Goal: Task Accomplishment & Management: Complete application form

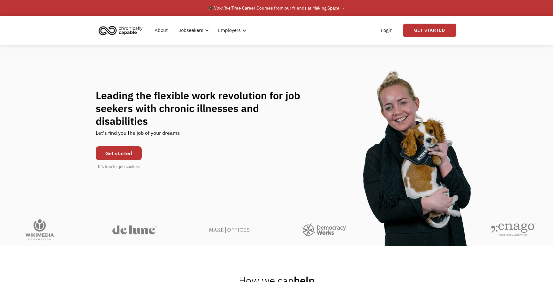
click at [122, 146] on link "Get started" at bounding box center [119, 153] width 46 height 14
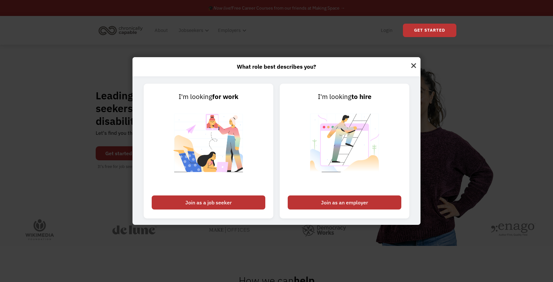
click at [411, 64] on img at bounding box center [413, 64] width 14 height 15
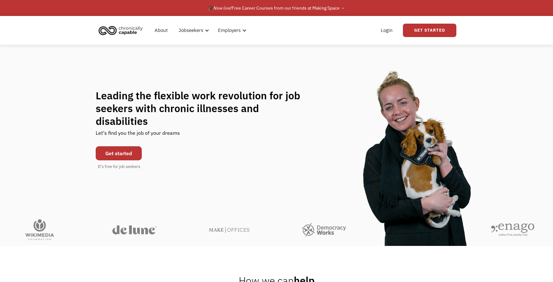
click at [123, 147] on link "Get started" at bounding box center [119, 153] width 46 height 14
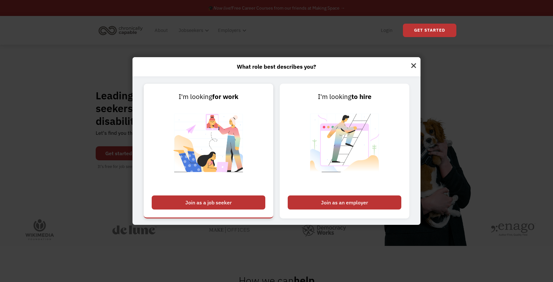
click at [188, 207] on div "Join as a job seeker" at bounding box center [209, 203] width 114 height 14
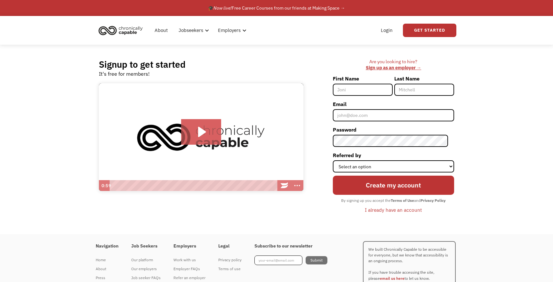
click at [351, 90] on input "First Name" at bounding box center [363, 90] width 60 height 12
type input "[PERSON_NAME]"
click at [370, 120] on input "Email" at bounding box center [393, 115] width 121 height 12
type input "[EMAIL_ADDRESS][DOMAIN_NAME]"
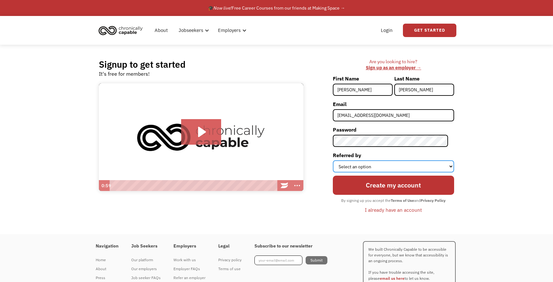
click at [384, 169] on select "Select an option Instagram Facebook Twitter Search Engine News Article Word of …" at bounding box center [393, 167] width 121 height 12
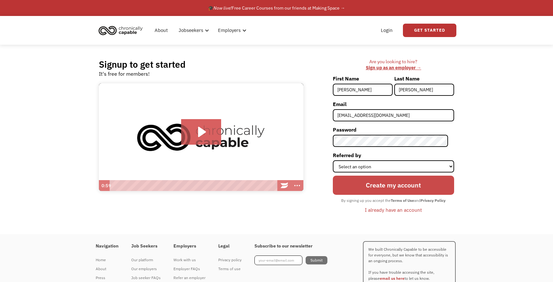
click at [368, 187] on input "Create my account" at bounding box center [393, 185] width 121 height 19
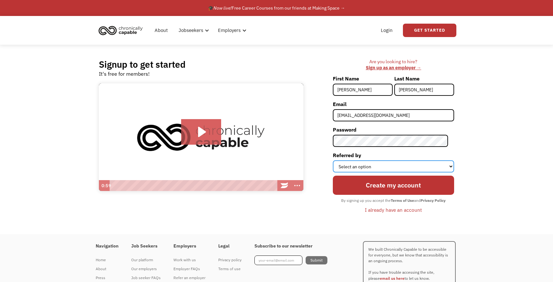
click at [365, 168] on select "Select an option Instagram Facebook Twitter Search Engine News Article Word of …" at bounding box center [393, 167] width 121 height 12
select select "Search Engine"
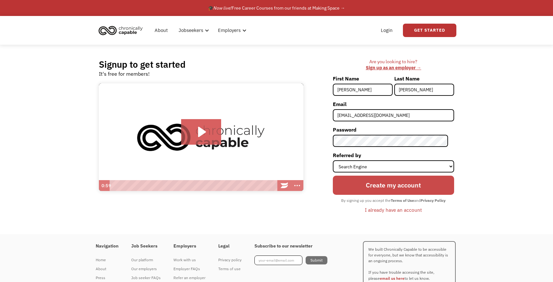
click at [390, 187] on input "Create my account" at bounding box center [393, 185] width 121 height 19
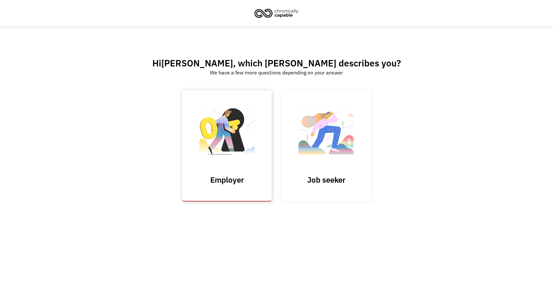
click at [235, 140] on input "Submit" at bounding box center [227, 146] width 90 height 111
type input "Please wait..."
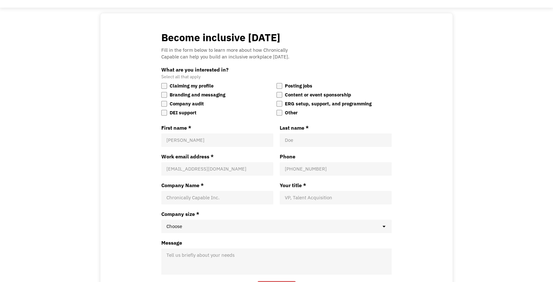
scroll to position [37, 0]
click at [284, 114] on label "Other" at bounding box center [333, 113] width 115 height 8
click at [276, 109] on input "Other" at bounding box center [276, 109] width 0 height 0
click at [157, 142] on div "Become inclusive today Fill in the form below to learn more about how Chronical…" at bounding box center [276, 163] width 319 height 266
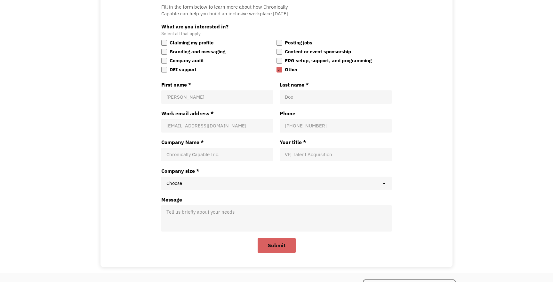
scroll to position [89, 0]
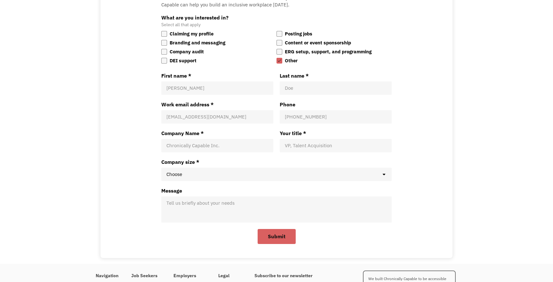
click at [202, 87] on input "First name *" at bounding box center [217, 88] width 102 height 6
type input "[PERSON_NAME]"
type input "[EMAIL_ADDRESS][DOMAIN_NAME]"
type input "2146017853"
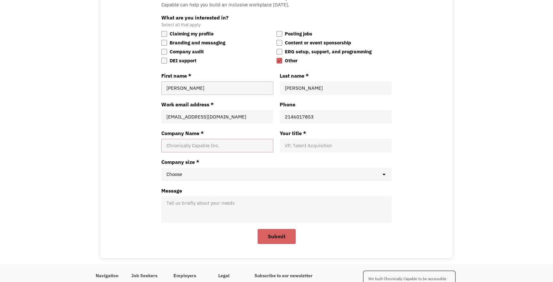
click at [205, 146] on input "Company Name *" at bounding box center [217, 146] width 102 height 6
click at [147, 146] on div "Become inclusive today Fill in the form below to learn more about how Chronical…" at bounding box center [276, 112] width 319 height 266
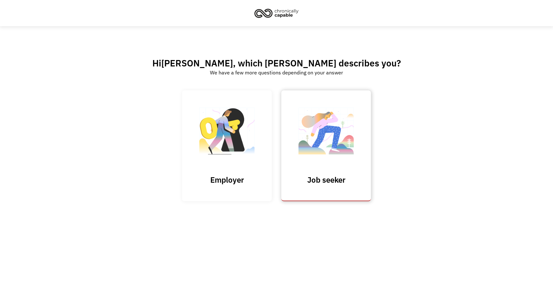
click at [360, 137] on link "Job seeker" at bounding box center [326, 146] width 90 height 111
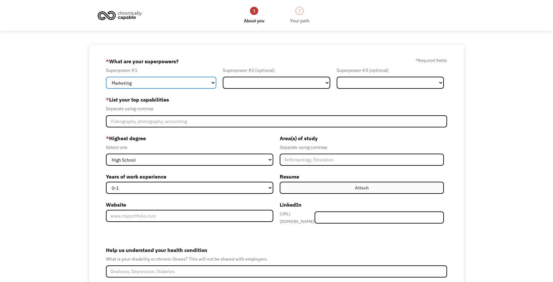
click at [138, 86] on select "Marketing Human Resources Finance Technology Operations Sales Industrial & Manu…" at bounding box center [161, 83] width 110 height 12
select select "Technology"
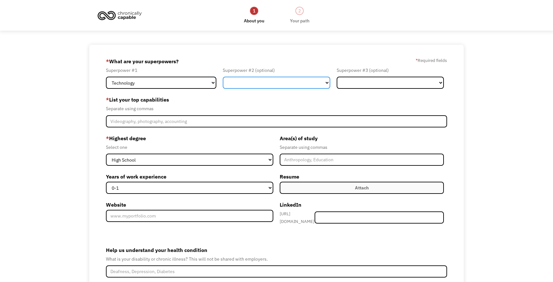
click at [259, 83] on select "Marketing Human Resources Finance Technology Operations Sales Industrial & Manu…" at bounding box center [276, 83] width 107 height 12
select select "Design"
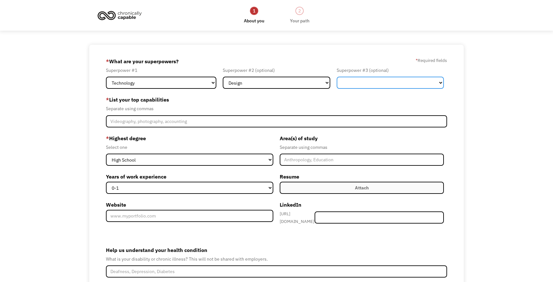
click at [343, 89] on select "Marketing Human Resources Finance Technology Operations Sales Industrial & Manu…" at bounding box center [389, 83] width 107 height 12
select select "Sales"
click at [303, 107] on div "Separate using commas" at bounding box center [276, 109] width 341 height 8
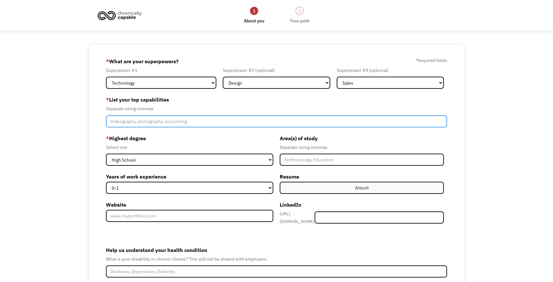
click at [249, 124] on input "Member-Create-Step1" at bounding box center [276, 121] width 341 height 12
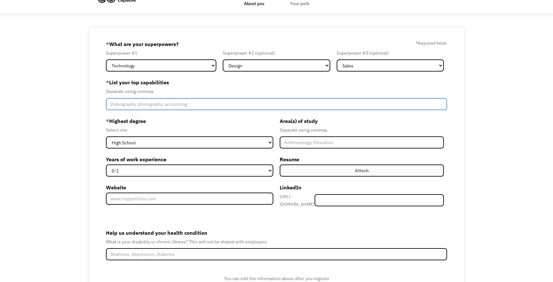
scroll to position [22, 0]
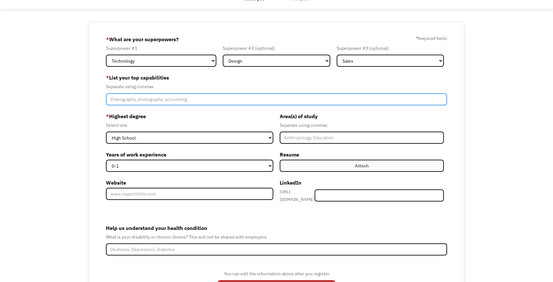
paste input "Leadership & Team Management, Conflict Resolution, Customer/Community Engagemen…"
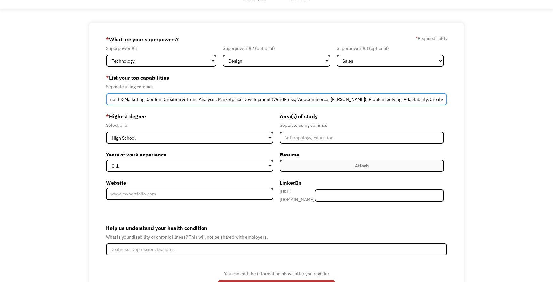
drag, startPoint x: 355, startPoint y: 98, endPoint x: 269, endPoint y: 100, distance: 85.7
click at [269, 100] on input "Leadership & Team Management, Conflict Resolution, Customer/Community Engagemen…" at bounding box center [276, 99] width 341 height 12
type input "Leadership & Team Management, Conflict Resolution, Customer/Community Engagemen…"
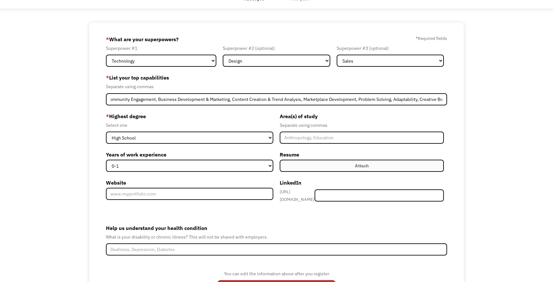
scroll to position [0, 0]
click at [232, 111] on form "68dc7794373b4b74263de90f csutterfield05@gmail.com Clara Sutterfield Search Engi…" at bounding box center [276, 169] width 341 height 271
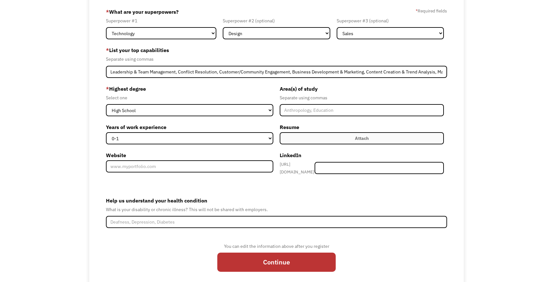
scroll to position [54, 0]
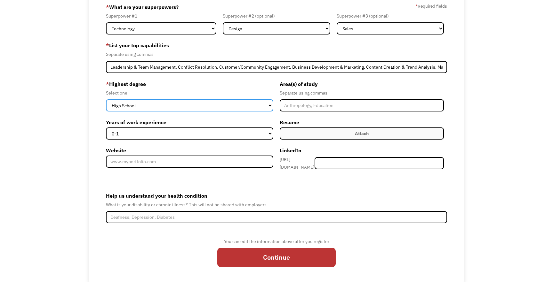
click at [234, 102] on select "High School Associates Bachelors Master's PhD" at bounding box center [189, 105] width 167 height 12
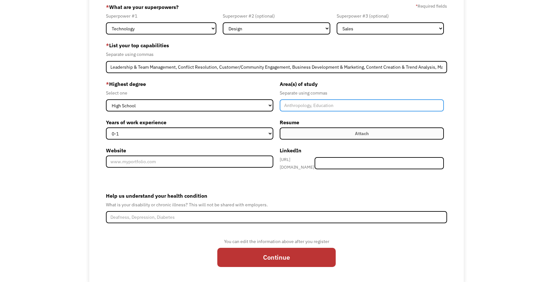
click at [299, 108] on input "Member-Create-Step1" at bounding box center [362, 105] width 164 height 12
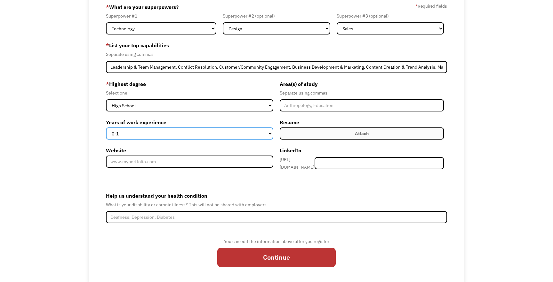
click at [219, 135] on select "0-1 2-4 5-10 11-15 15+" at bounding box center [189, 134] width 167 height 12
select select "2-4"
click at [223, 121] on label "Years of work experience" at bounding box center [189, 122] width 167 height 10
click at [223, 128] on select "0-1 2-4 5-10 11-15 15+" at bounding box center [189, 134] width 167 height 12
click at [304, 134] on label "Attach" at bounding box center [362, 134] width 164 height 12
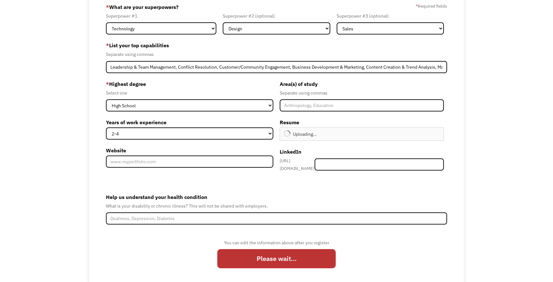
type input "Continue"
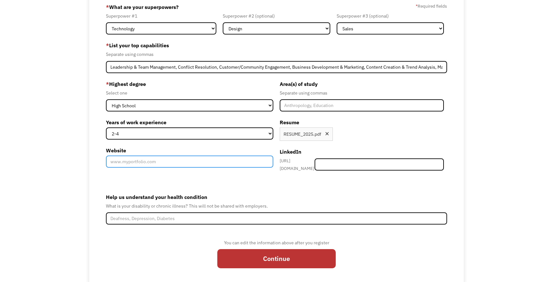
click at [199, 164] on input "Website" at bounding box center [189, 162] width 167 height 12
click at [190, 192] on label "Help us understand your health condition" at bounding box center [276, 197] width 341 height 10
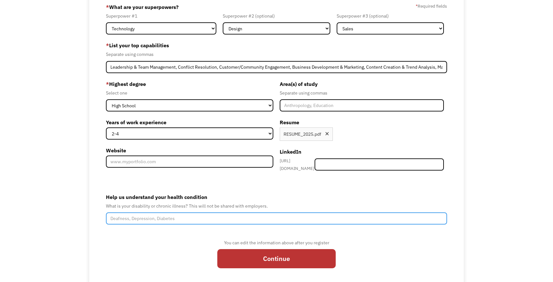
click at [190, 213] on input "Help us understand your health condition" at bounding box center [276, 219] width 341 height 12
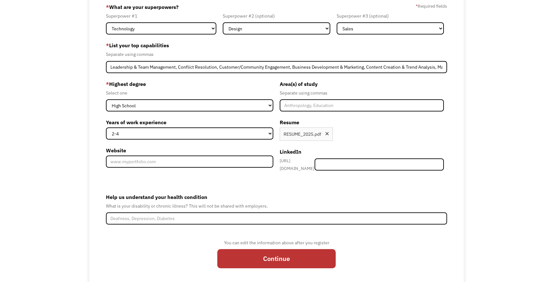
click at [202, 181] on form "68dc7794373b4b74263de90f csutterfield05@gmail.com Clara Sutterfield Search Engi…" at bounding box center [276, 138] width 341 height 272
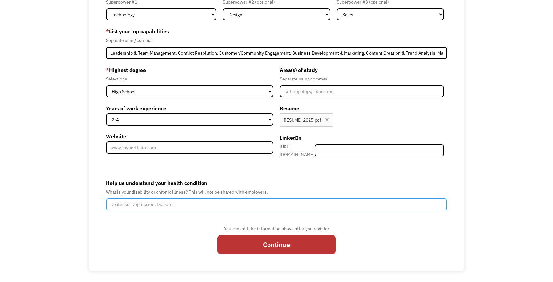
click at [193, 205] on input "Help us understand your health condition" at bounding box center [276, 205] width 341 height 12
type input "F"
type input "Chronic Fatigue"
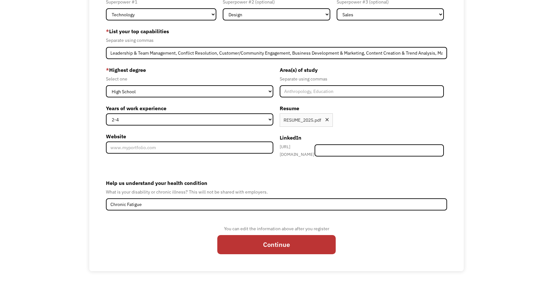
click at [172, 241] on div "You can edit the information above after you register Continue" at bounding box center [276, 242] width 341 height 35
click at [249, 241] on input "Continue" at bounding box center [276, 244] width 118 height 19
type input "Please wait..."
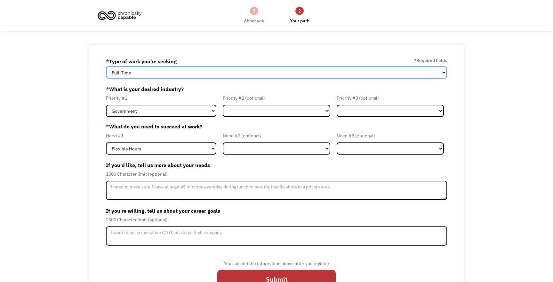
click at [174, 75] on select "Full-Time Part-Time Both Full-Time and Part-Time" at bounding box center [276, 73] width 341 height 12
select select "part-time"
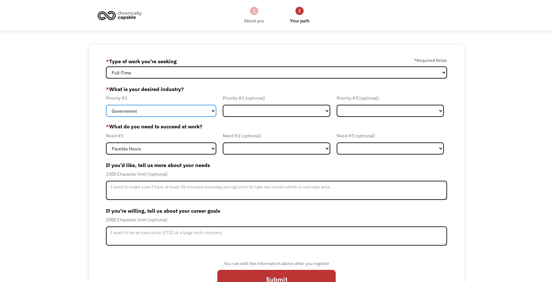
click at [164, 114] on select "Government Finance & Insurance Health & Social Care Tech & Engineering Creative…" at bounding box center [161, 111] width 110 height 12
select select "Creative & Design"
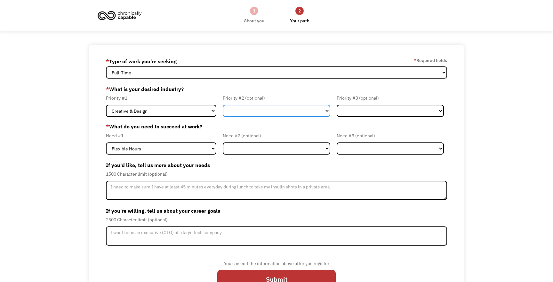
click at [263, 109] on select "Government Finance & Insurance Health & Social Care Tech & Engineering Creative…" at bounding box center [276, 111] width 107 height 12
select select "Tech & Engineering"
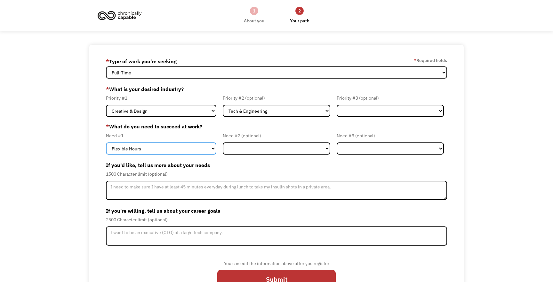
click at [165, 149] on select "Flexible Hours Remote Work Service Animal On-site Accommodations Visual Support…" at bounding box center [161, 149] width 110 height 12
select select "Remote Work"
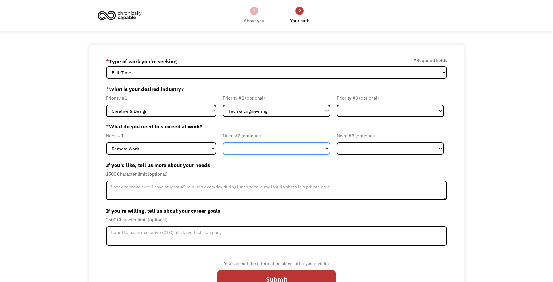
click at [247, 147] on select "Flexible Hours Remote Work Service Animal On-site Accommodations Visual Support…" at bounding box center [276, 149] width 107 height 12
select select "Flexible Hours"
click at [246, 138] on div "Need #2 (optional)" at bounding box center [276, 136] width 107 height 8
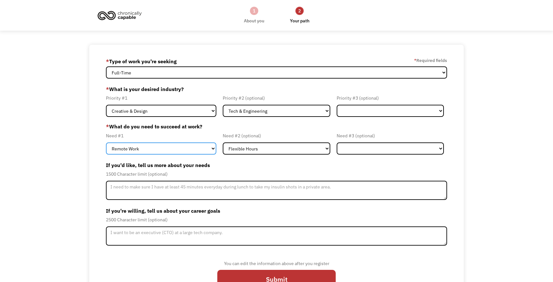
click at [185, 144] on select "Flexible Hours Remote Work Service Animal On-site Accommodations Visual Support…" at bounding box center [161, 149] width 110 height 12
select select "Flexible Hours"
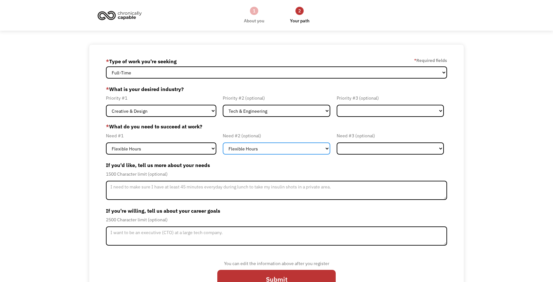
click at [273, 147] on select "Flexible Hours Remote Work Service Animal On-site Accommodations Visual Support…" at bounding box center [276, 149] width 107 height 12
select select "Remote Work"
click at [229, 167] on label "If you'd like, tell us more about your needs" at bounding box center [276, 165] width 341 height 10
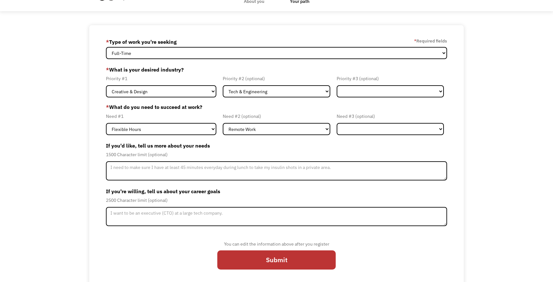
scroll to position [24, 0]
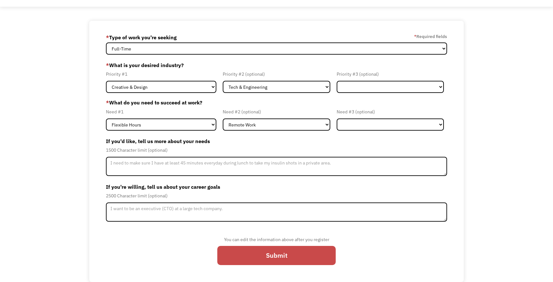
click at [254, 258] on input "Submit" at bounding box center [276, 255] width 118 height 19
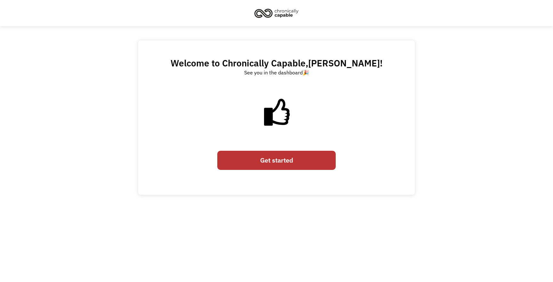
click at [278, 155] on link "Get started" at bounding box center [276, 160] width 118 height 19
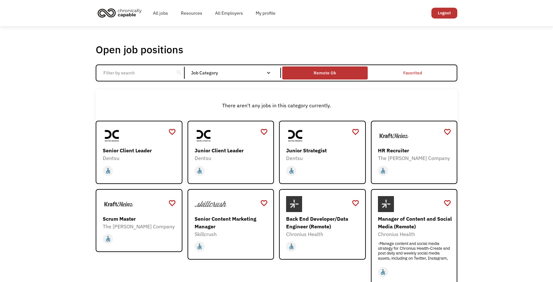
click at [349, 69] on div "Remote Ok" at bounding box center [324, 73] width 85 height 10
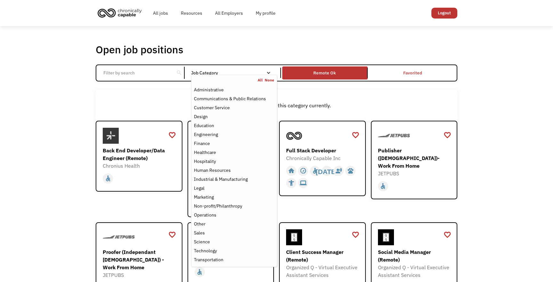
click at [219, 70] on div "Job Category" at bounding box center [234, 73] width 86 height 10
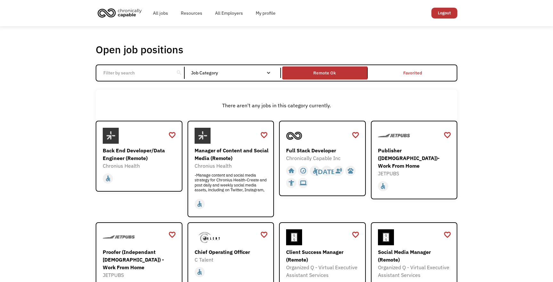
click at [219, 70] on div "Job Category" at bounding box center [234, 73] width 86 height 10
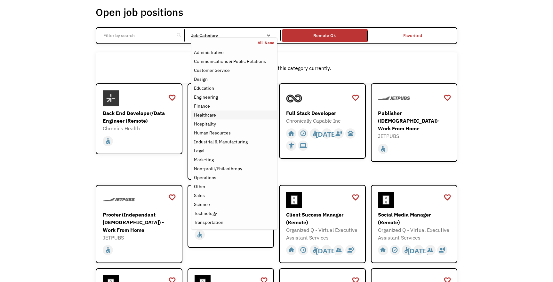
scroll to position [38, 0]
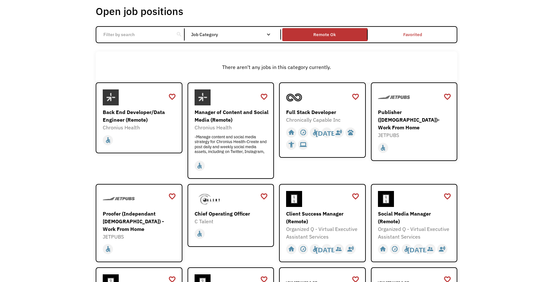
click at [133, 123] on div "Back End Developer/Data Engineer (Remote)" at bounding box center [140, 115] width 74 height 15
click at [418, 109] on div "Publisher ([DEMOGRAPHIC_DATA])- Work From Home" at bounding box center [415, 119] width 74 height 23
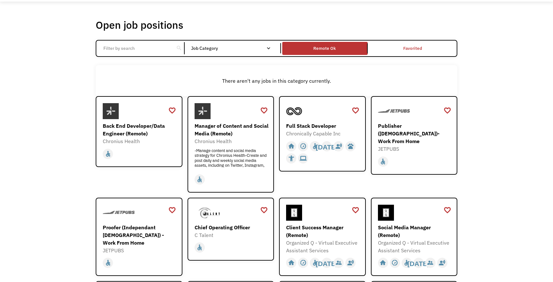
scroll to position [0, 0]
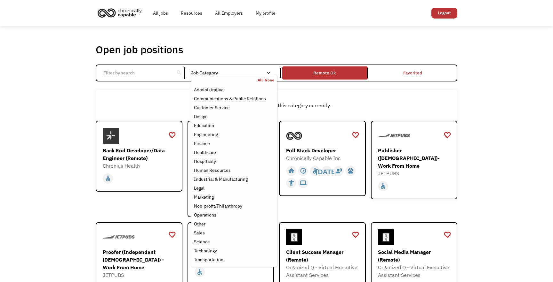
click at [255, 75] on nav "All None Administrative Communications & Public Relations Customer Service Desi…" at bounding box center [234, 171] width 86 height 193
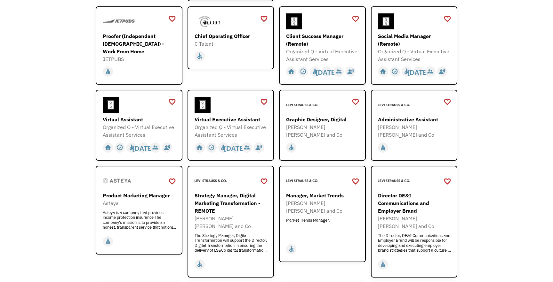
scroll to position [217, 0]
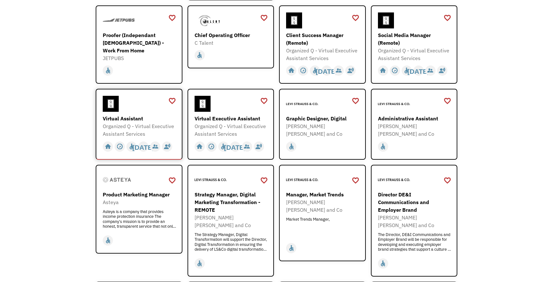
click at [117, 122] on div "Virtual Assistant" at bounding box center [140, 119] width 74 height 8
click at [327, 123] on div "[PERSON_NAME] [PERSON_NAME] and Co" at bounding box center [323, 129] width 74 height 15
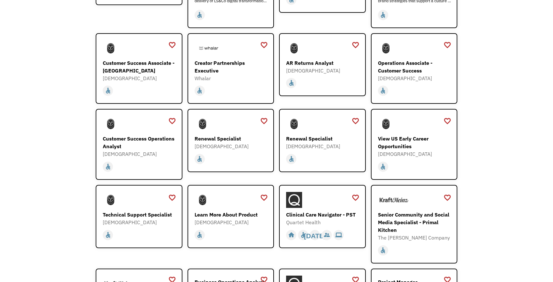
scroll to position [472, 0]
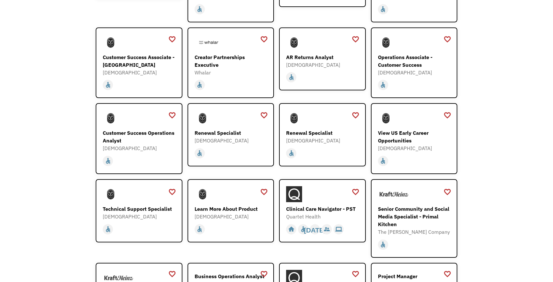
click at [67, 170] on div "Open job positions You have X liked items Search search Filter by category Admi…" at bounding box center [276, 53] width 553 height 996
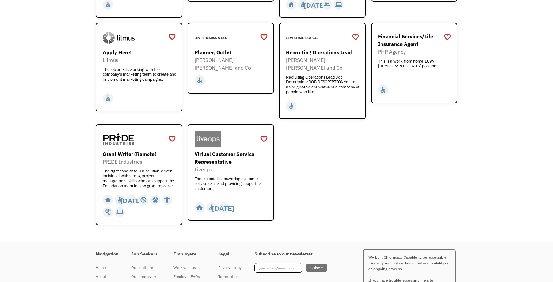
scroll to position [782, 0]
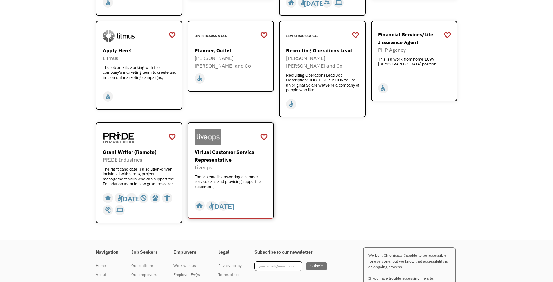
click at [220, 148] on div "Virtual Customer Service Representative" at bounding box center [231, 155] width 74 height 15
click at [112, 151] on div "Grant Writer (Remote) PRIDE Industries The right candidate is a solution-driven…" at bounding box center [140, 167] width 74 height 38
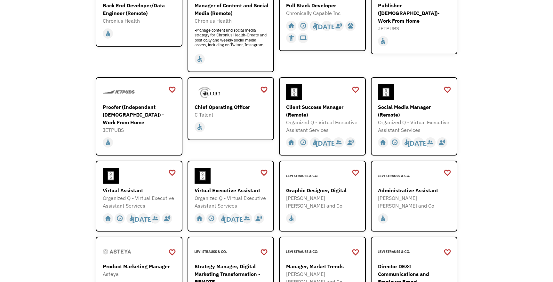
scroll to position [0, 0]
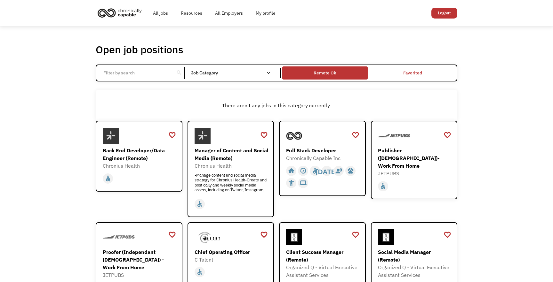
click at [323, 72] on div "Remote Ok" at bounding box center [324, 73] width 22 height 8
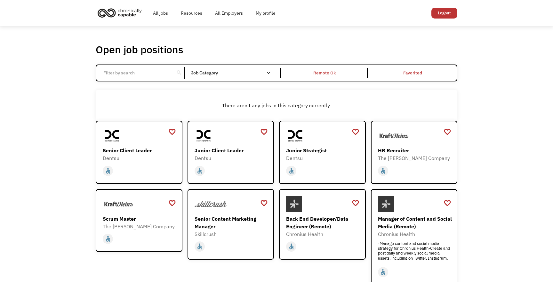
click at [147, 76] on input "Email Form" at bounding box center [134, 73] width 71 height 12
click input "Email Form" at bounding box center [0, 0] width 0 height 0
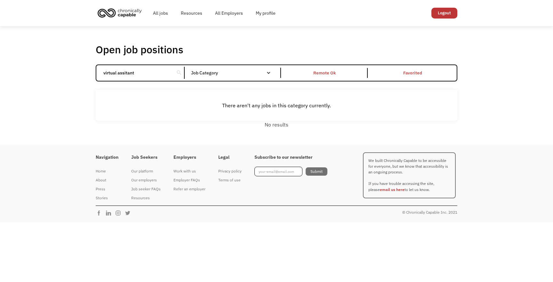
click at [147, 77] on input "virtual assitant" at bounding box center [134, 73] width 71 height 12
click at [138, 76] on input "virtual assitant" at bounding box center [134, 73] width 71 height 12
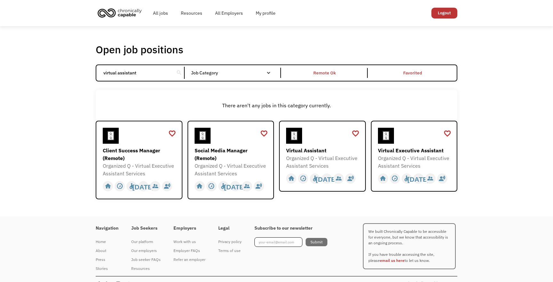
type input "virtual assistant"
click at [131, 17] on img "home" at bounding box center [120, 13] width 48 height 14
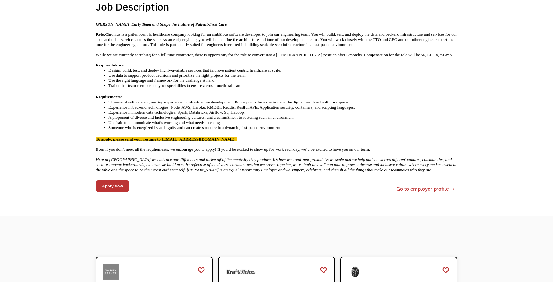
scroll to position [145, 0]
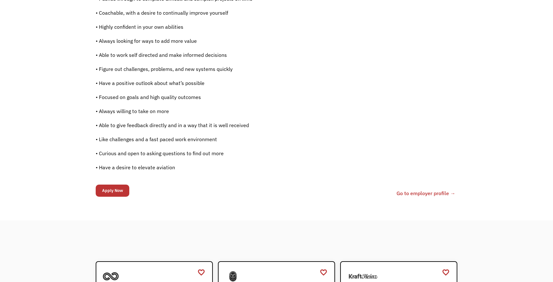
scroll to position [470, 0]
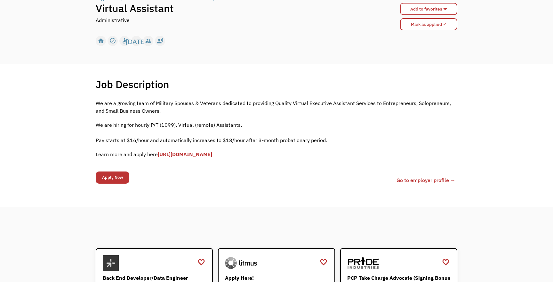
scroll to position [71, 0]
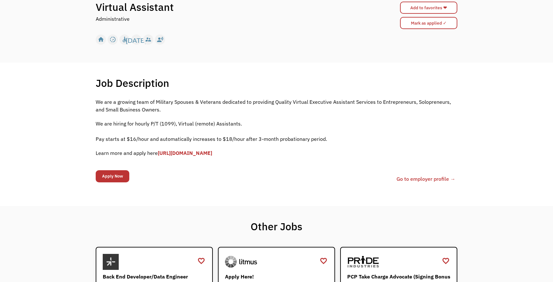
click at [171, 152] on link "[URL][DOMAIN_NAME]" at bounding box center [185, 153] width 54 height 6
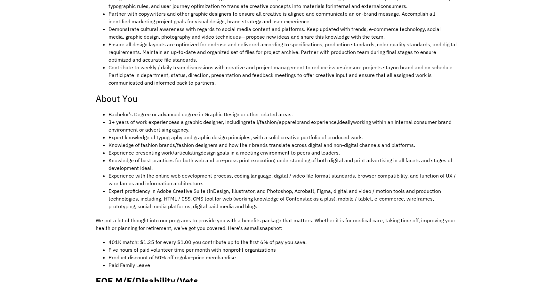
scroll to position [337, 0]
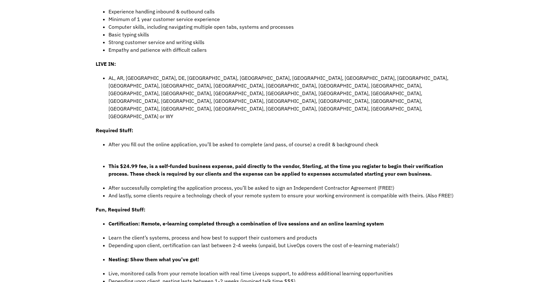
scroll to position [379, 0]
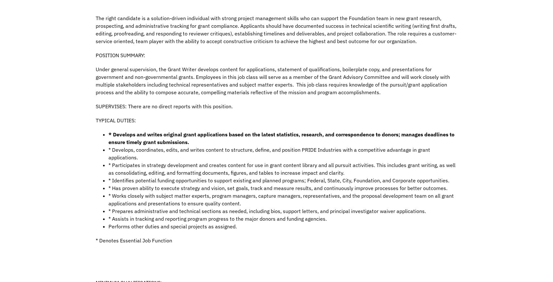
scroll to position [164, 0]
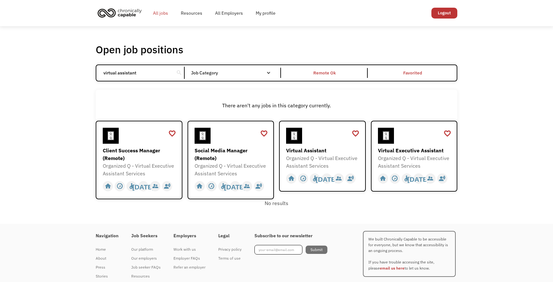
click at [160, 14] on link "All jobs" at bounding box center [160, 13] width 28 height 20
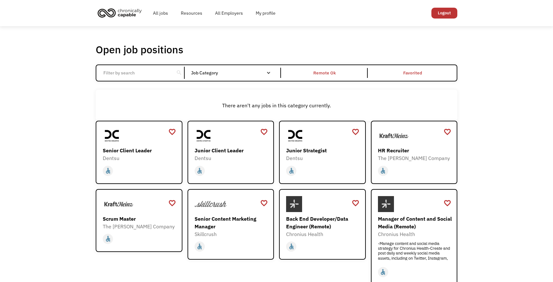
click at [160, 14] on link "All jobs" at bounding box center [160, 13] width 28 height 20
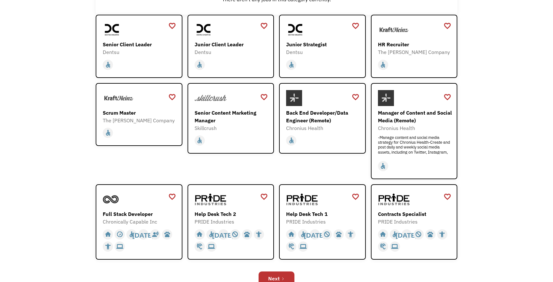
scroll to position [49, 0]
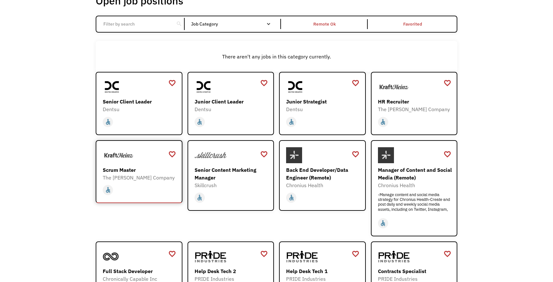
click at [115, 166] on div "Scrum Master" at bounding box center [140, 170] width 74 height 8
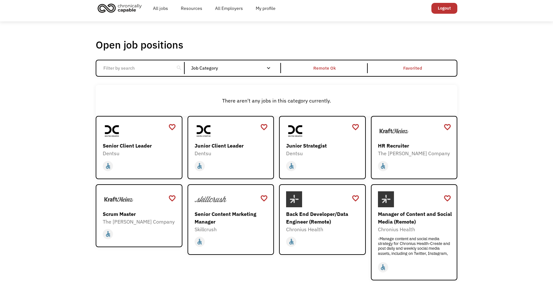
scroll to position [0, 0]
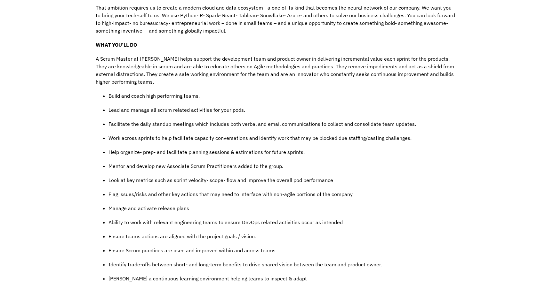
scroll to position [277, 0]
